Goal: Task Accomplishment & Management: Manage account settings

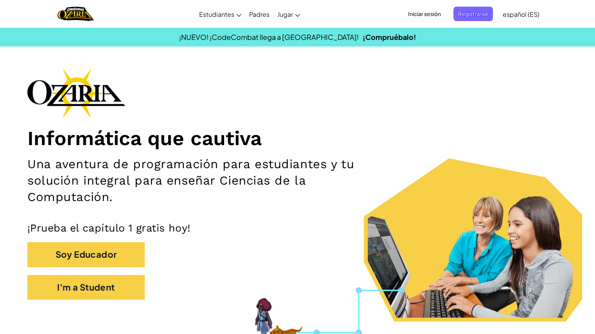
click at [308, 14] on span "Iniciar sesión" at bounding box center [424, 14] width 42 height 14
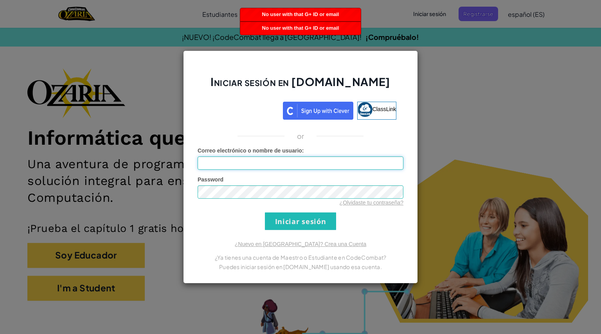
click at [264, 158] on input "Correo electrónico o nombre de usuario :" at bounding box center [301, 163] width 206 height 13
type input "[EMAIL_ADDRESS][DOMAIN_NAME]"
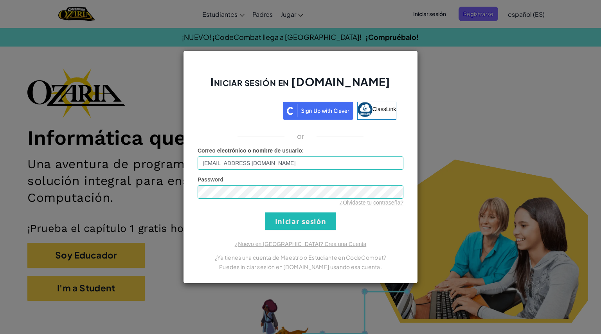
drag, startPoint x: 305, startPoint y: 163, endPoint x: 211, endPoint y: 83, distance: 123.3
click at [211, 83] on h2 "Iniciar sesión en [DOMAIN_NAME]" at bounding box center [301, 85] width 206 height 23
click at [301, 217] on input "Iniciar sesión" at bounding box center [300, 221] width 71 height 18
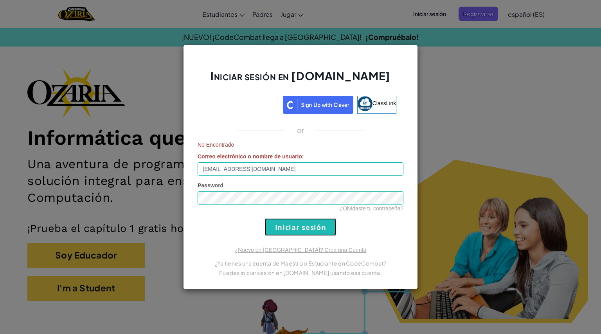
click at [308, 229] on input "Iniciar sesión" at bounding box center [300, 227] width 71 height 18
click at [122, 170] on div "Iniciar sesión en [DOMAIN_NAME] ClassLink or No Encontrado Correo electrónico o…" at bounding box center [300, 167] width 601 height 334
click at [305, 226] on input "Iniciar sesión" at bounding box center [300, 227] width 71 height 18
click at [128, 183] on div "Iniciar sesión en [DOMAIN_NAME] ClassLink or No Encontrado Correo electrónico o…" at bounding box center [300, 167] width 601 height 334
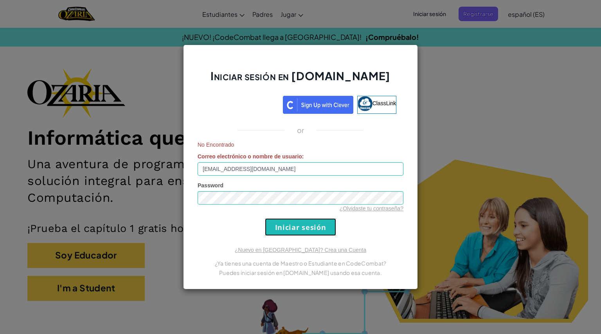
click at [298, 221] on input "Iniciar sesión" at bounding box center [300, 227] width 71 height 18
click at [299, 220] on input "Iniciar sesión" at bounding box center [300, 227] width 71 height 18
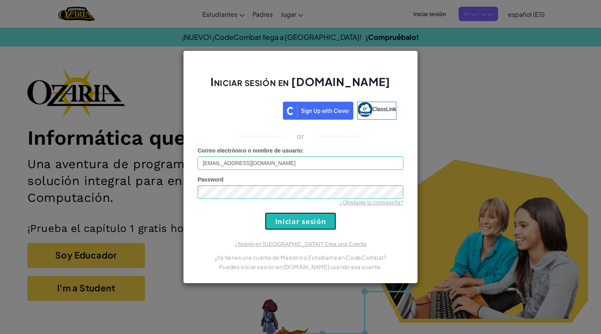
click at [299, 220] on input "Iniciar sesión" at bounding box center [300, 221] width 71 height 18
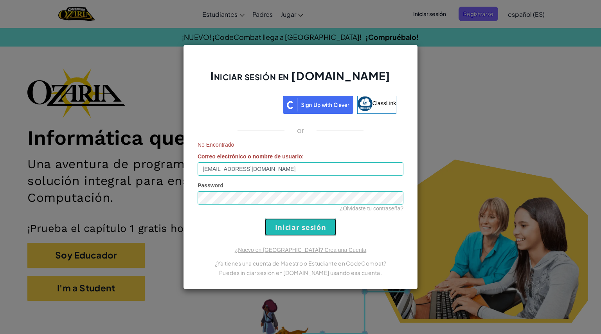
click at [298, 220] on input "Iniciar sesión" at bounding box center [300, 227] width 71 height 18
